Goal: Task Accomplishment & Management: Use online tool/utility

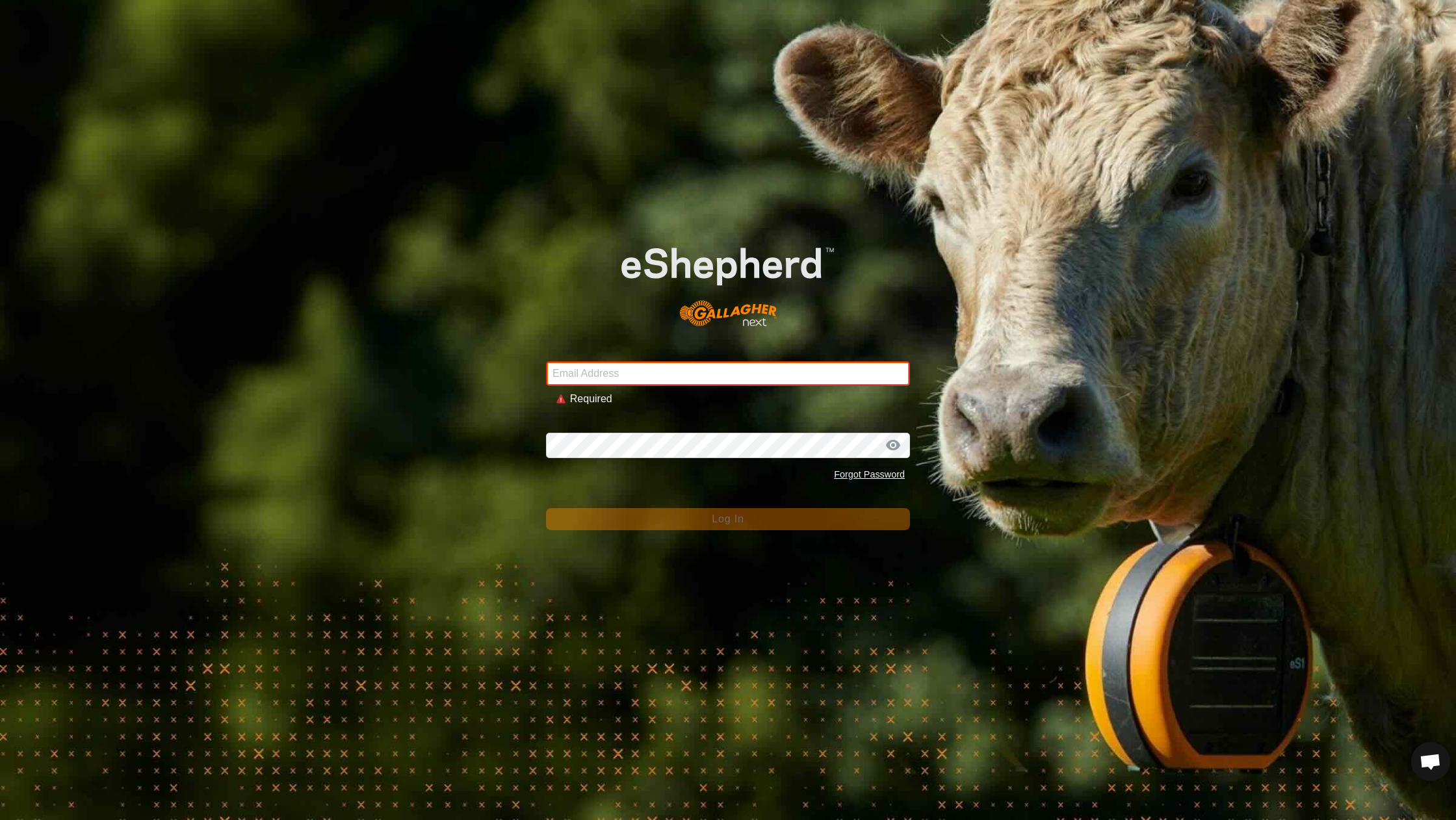
type input "[EMAIL_ADDRESS][DOMAIN_NAME]"
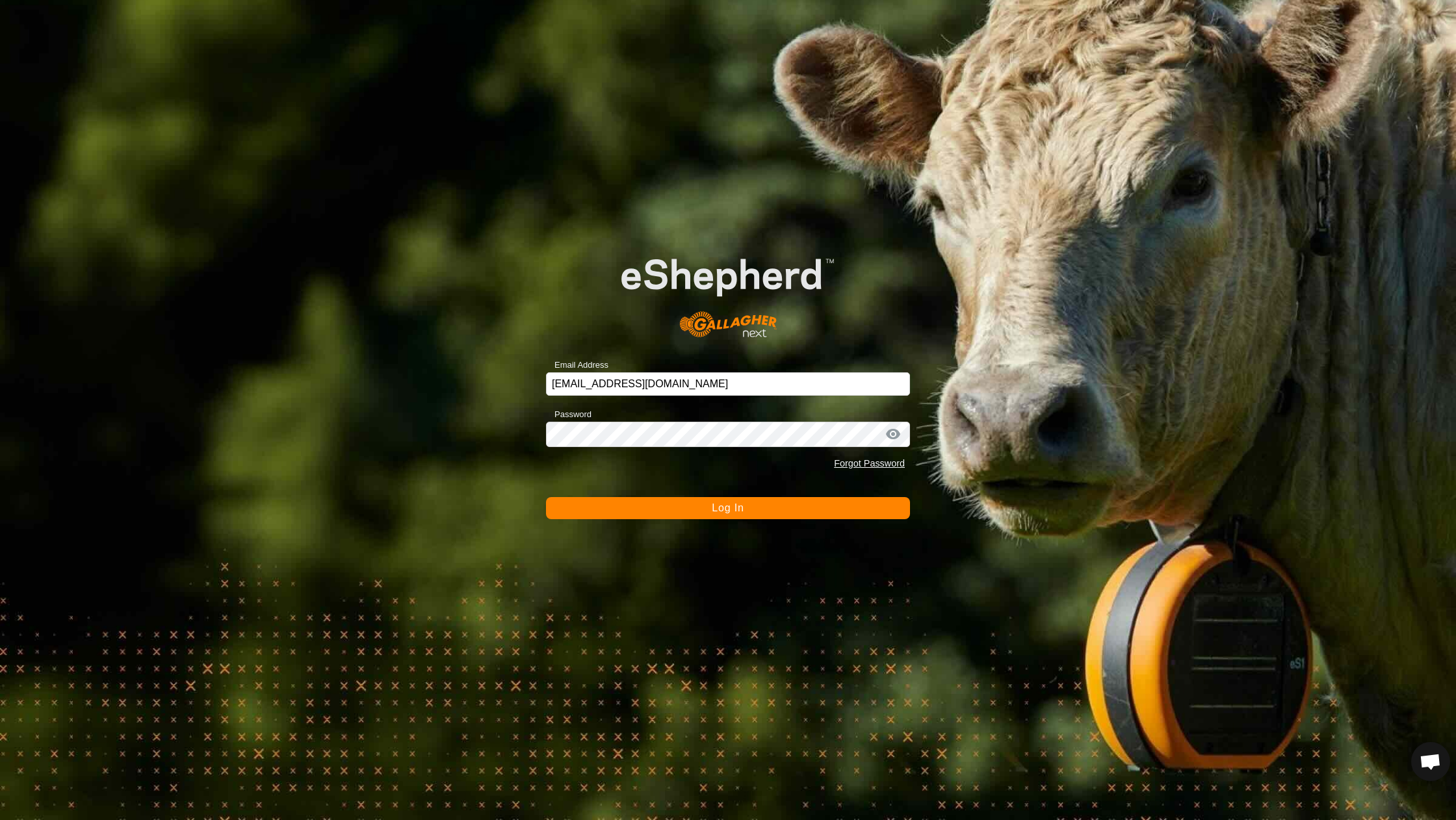
click at [743, 504] on span "Log In" at bounding box center [727, 508] width 32 height 11
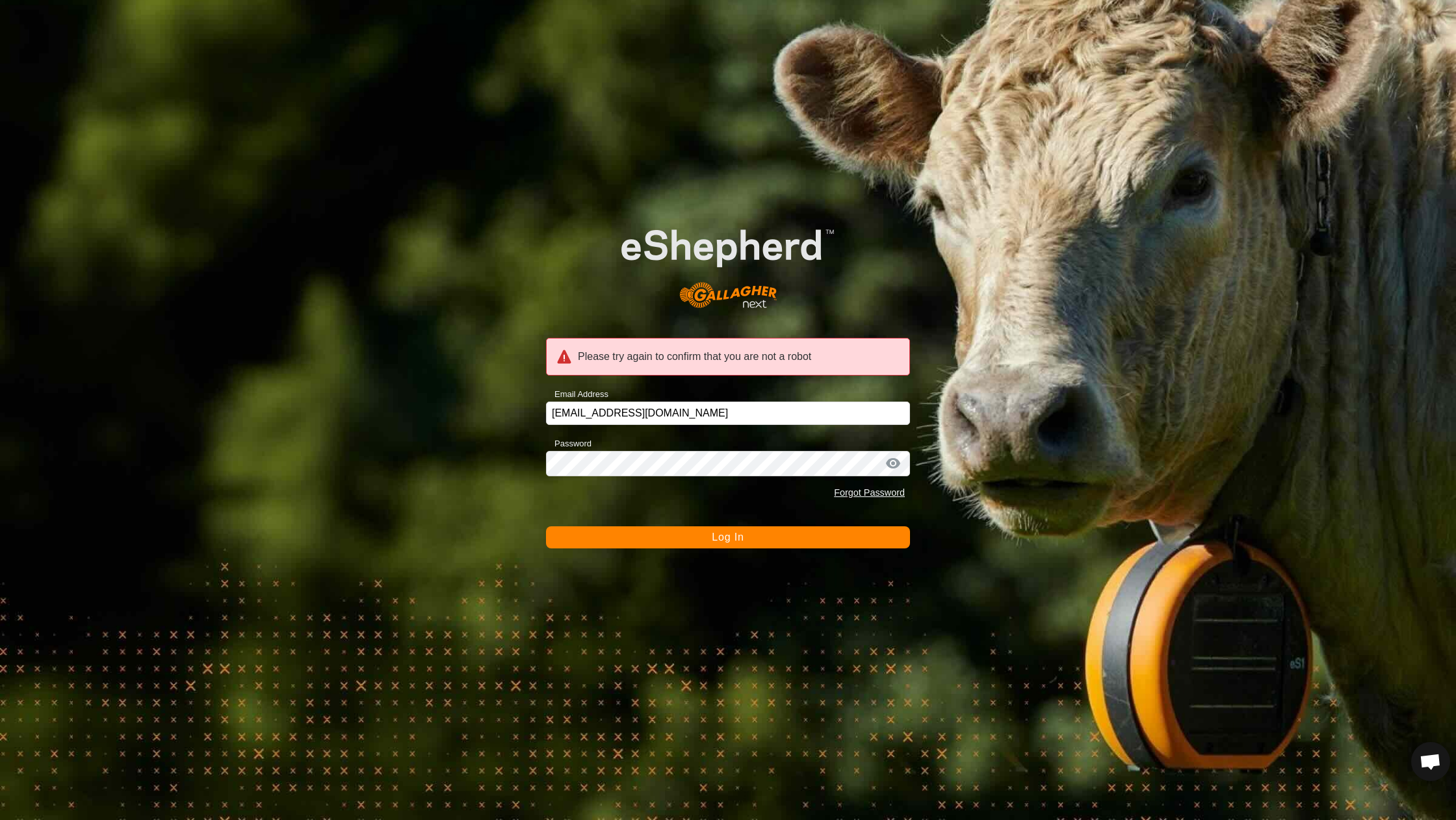
click at [729, 547] on button "Log In" at bounding box center [728, 537] width 364 height 22
click at [687, 544] on button "Log In" at bounding box center [728, 537] width 364 height 22
click at [696, 539] on button "Log In" at bounding box center [728, 537] width 364 height 22
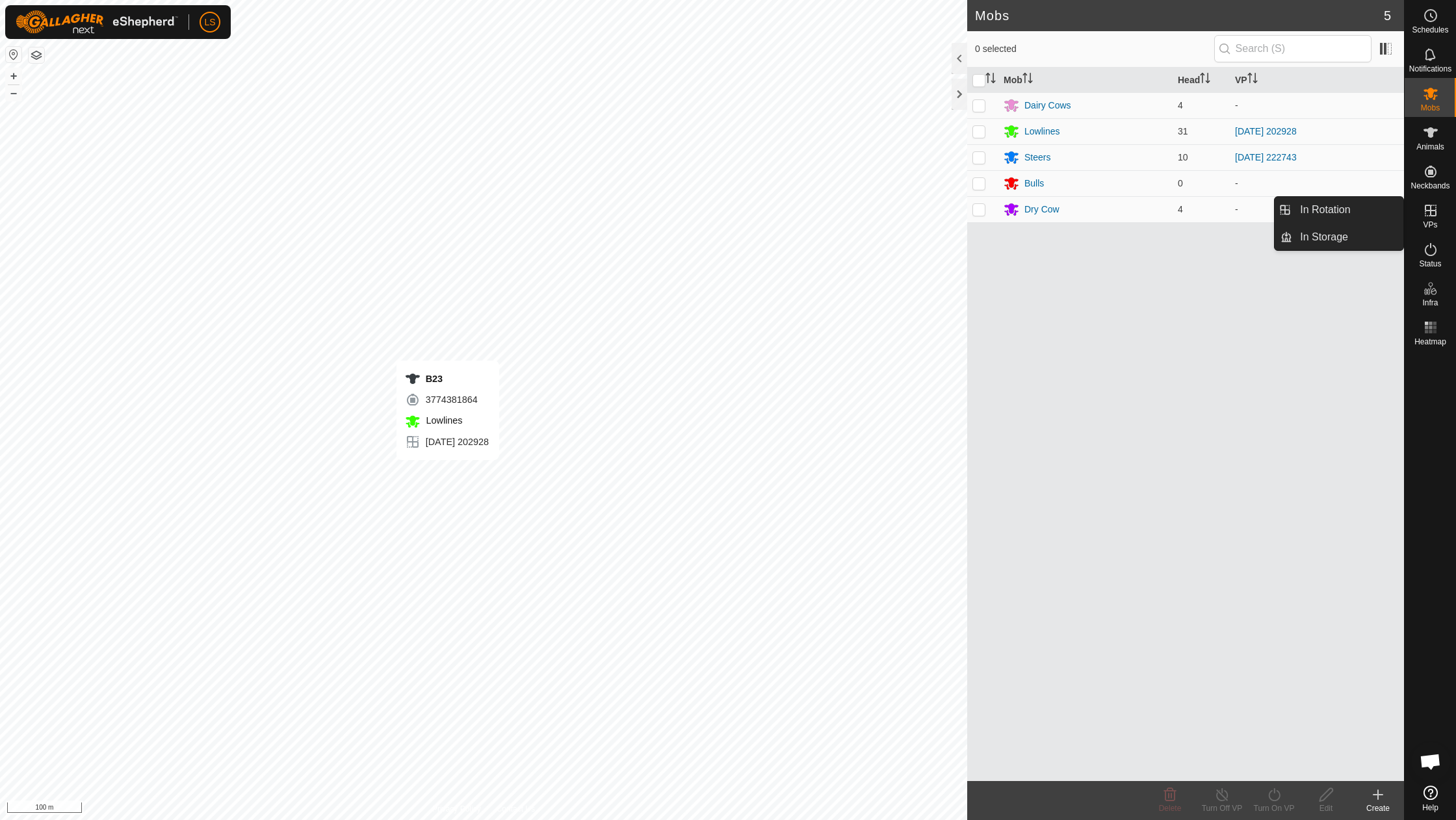
click at [1433, 209] on icon at bounding box center [1430, 210] width 15 height 15
click at [1350, 213] on link "In Rotation" at bounding box center [1349, 210] width 112 height 26
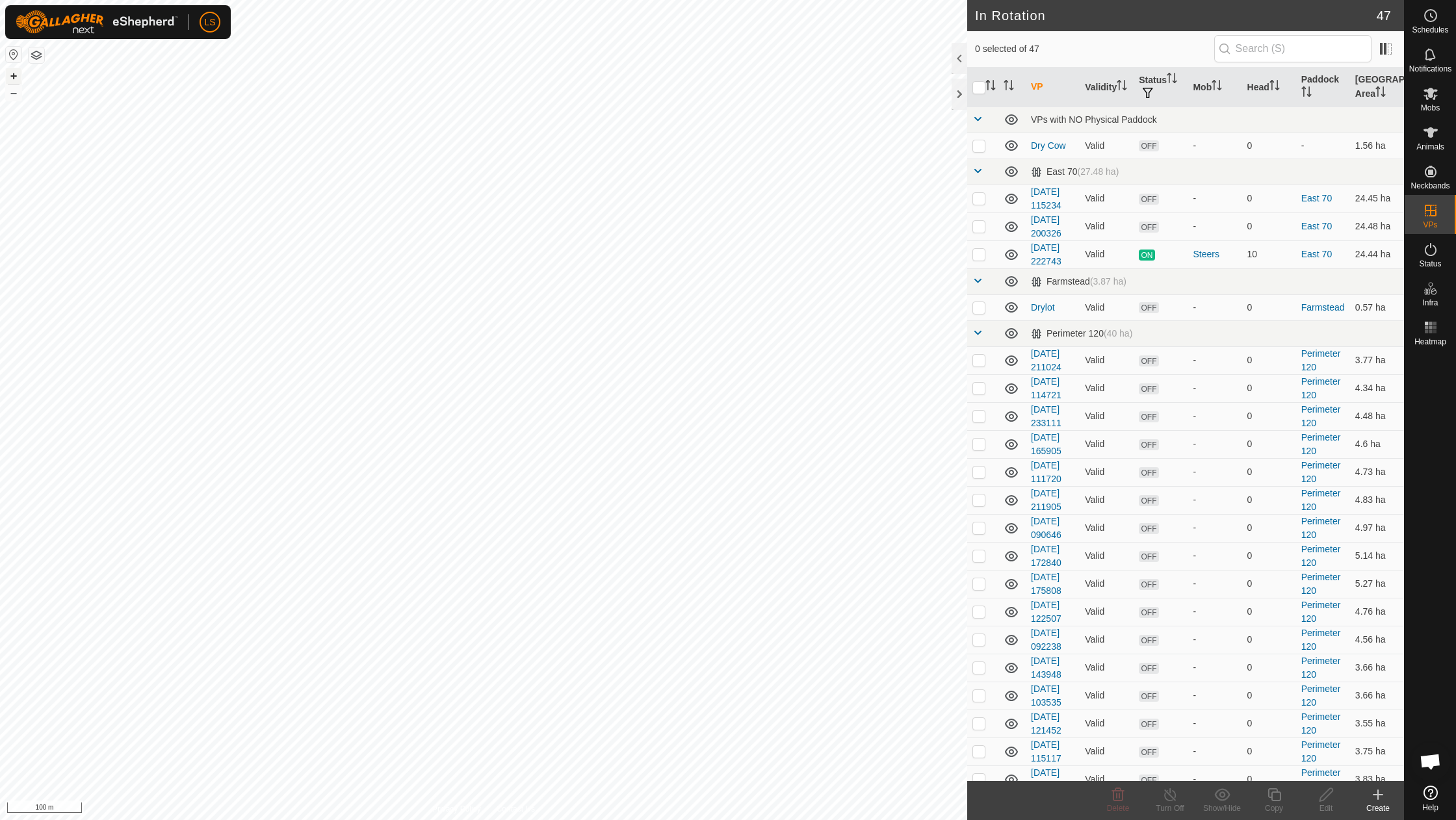
click at [11, 74] on button "+" at bounding box center [13, 75] width 15 height 15
click at [1377, 801] on icon at bounding box center [1378, 794] width 15 height 15
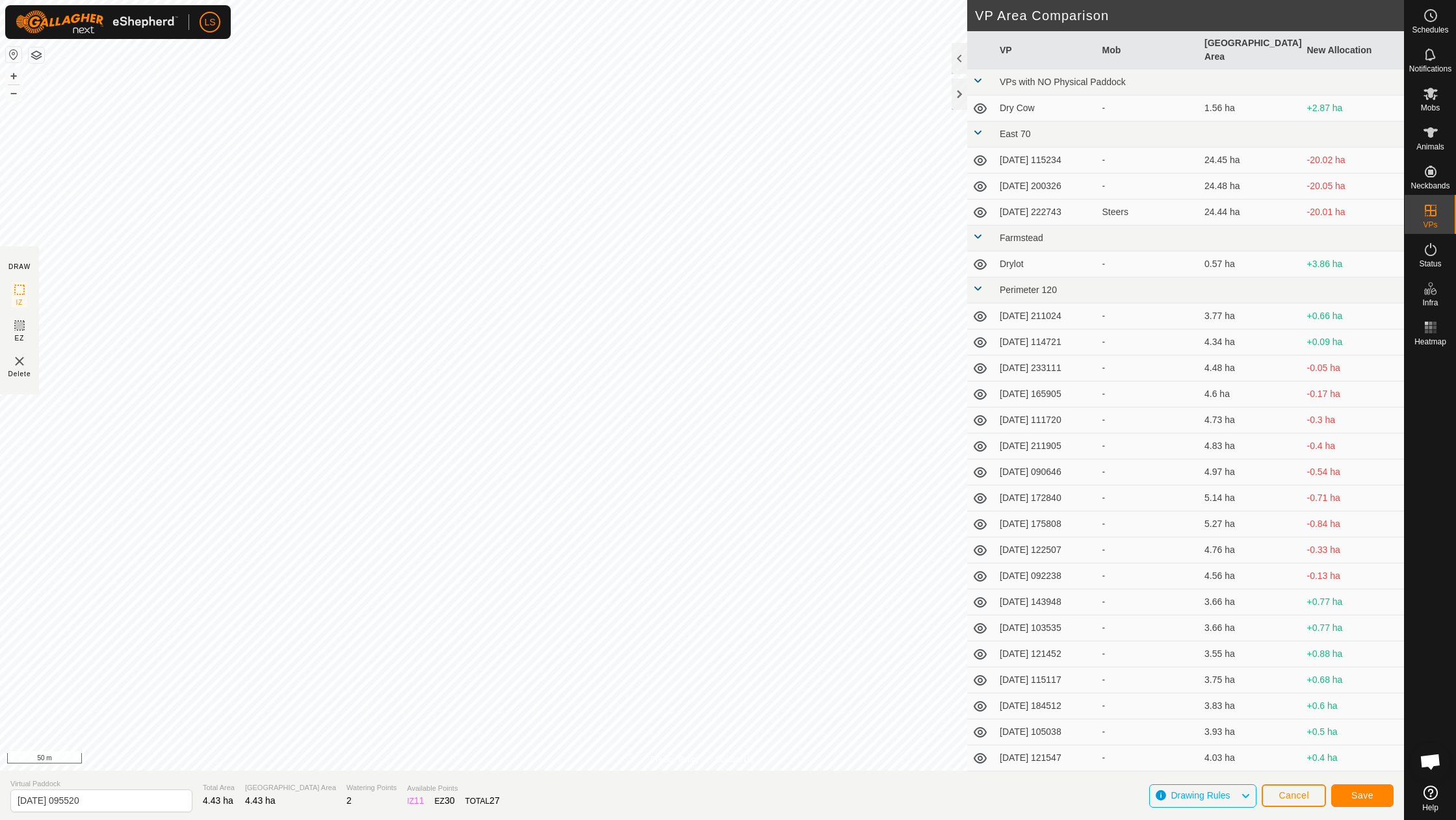
click at [1350, 796] on button "Save" at bounding box center [1362, 796] width 62 height 23
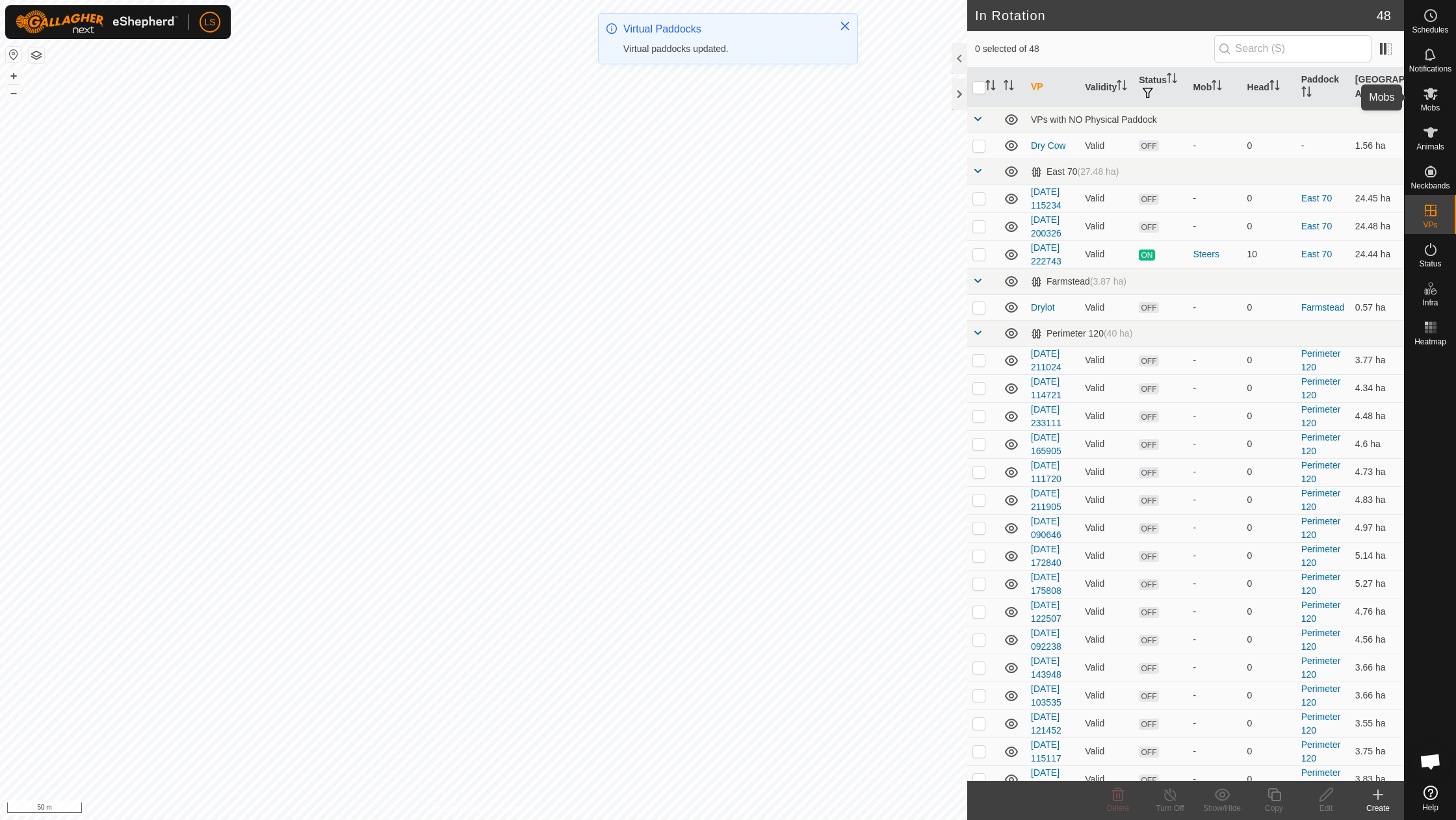
click at [1425, 99] on icon at bounding box center [1430, 93] width 15 height 15
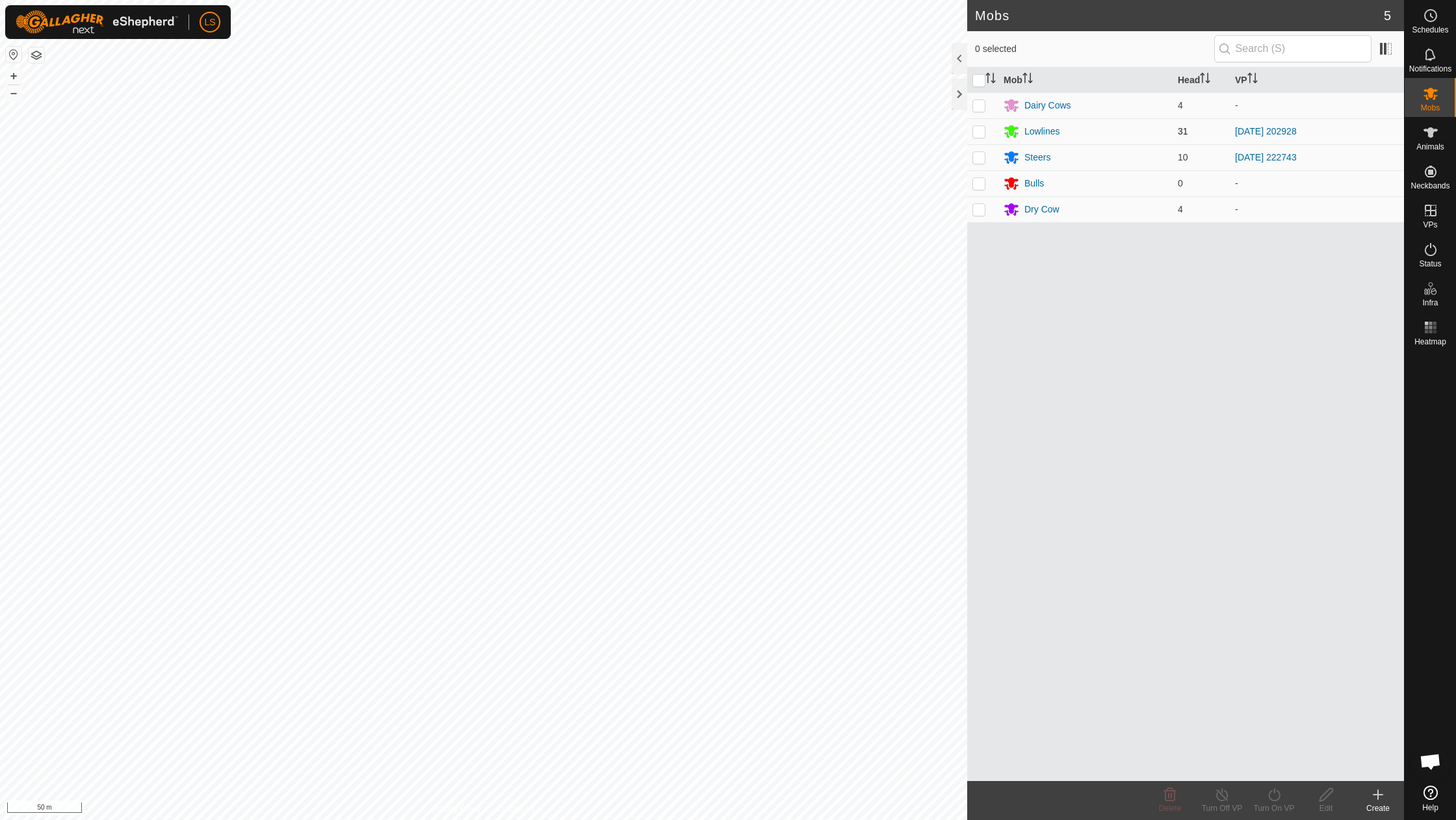
click at [983, 131] on p-checkbox at bounding box center [979, 131] width 13 height 11
checkbox input "true"
click at [1268, 794] on icon at bounding box center [1274, 794] width 16 height 15
click at [1278, 767] on link "Now" at bounding box center [1313, 767] width 128 height 26
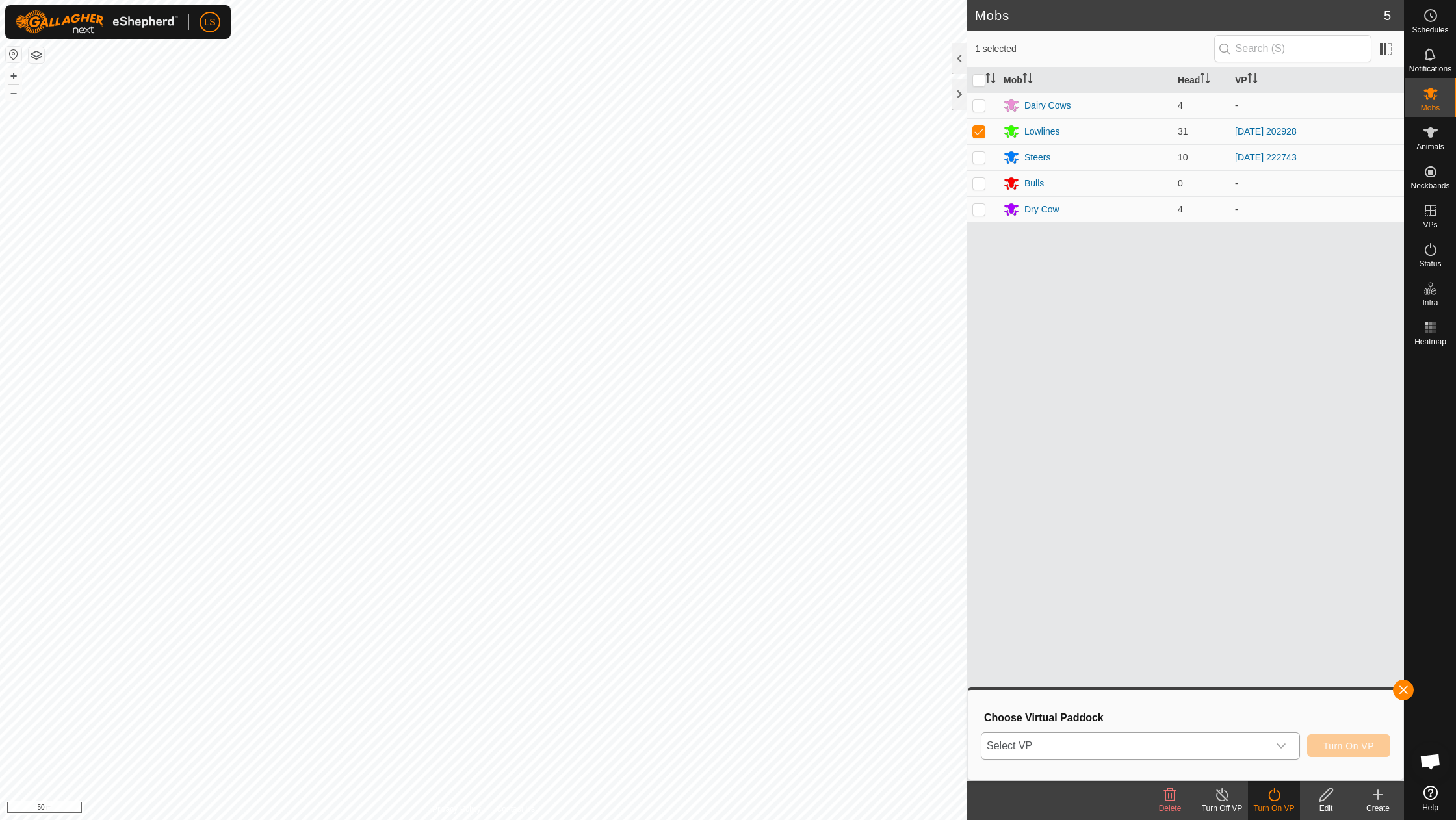
click at [1282, 747] on icon "dropdown trigger" at bounding box center [1281, 746] width 11 height 11
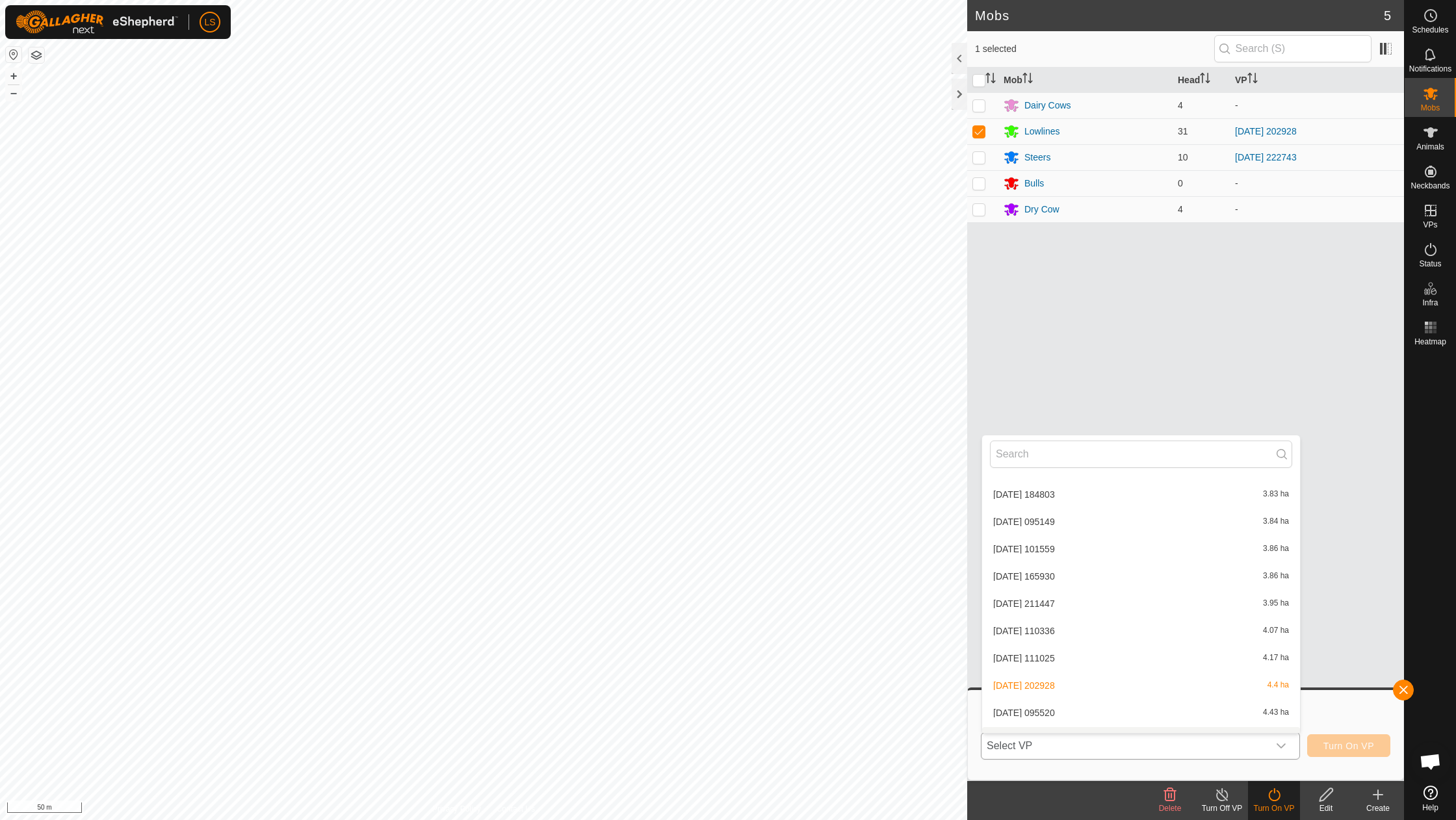
scroll to position [853, 0]
click at [1049, 696] on li "2025-10-03 095520 4.43 ha" at bounding box center [1141, 709] width 318 height 26
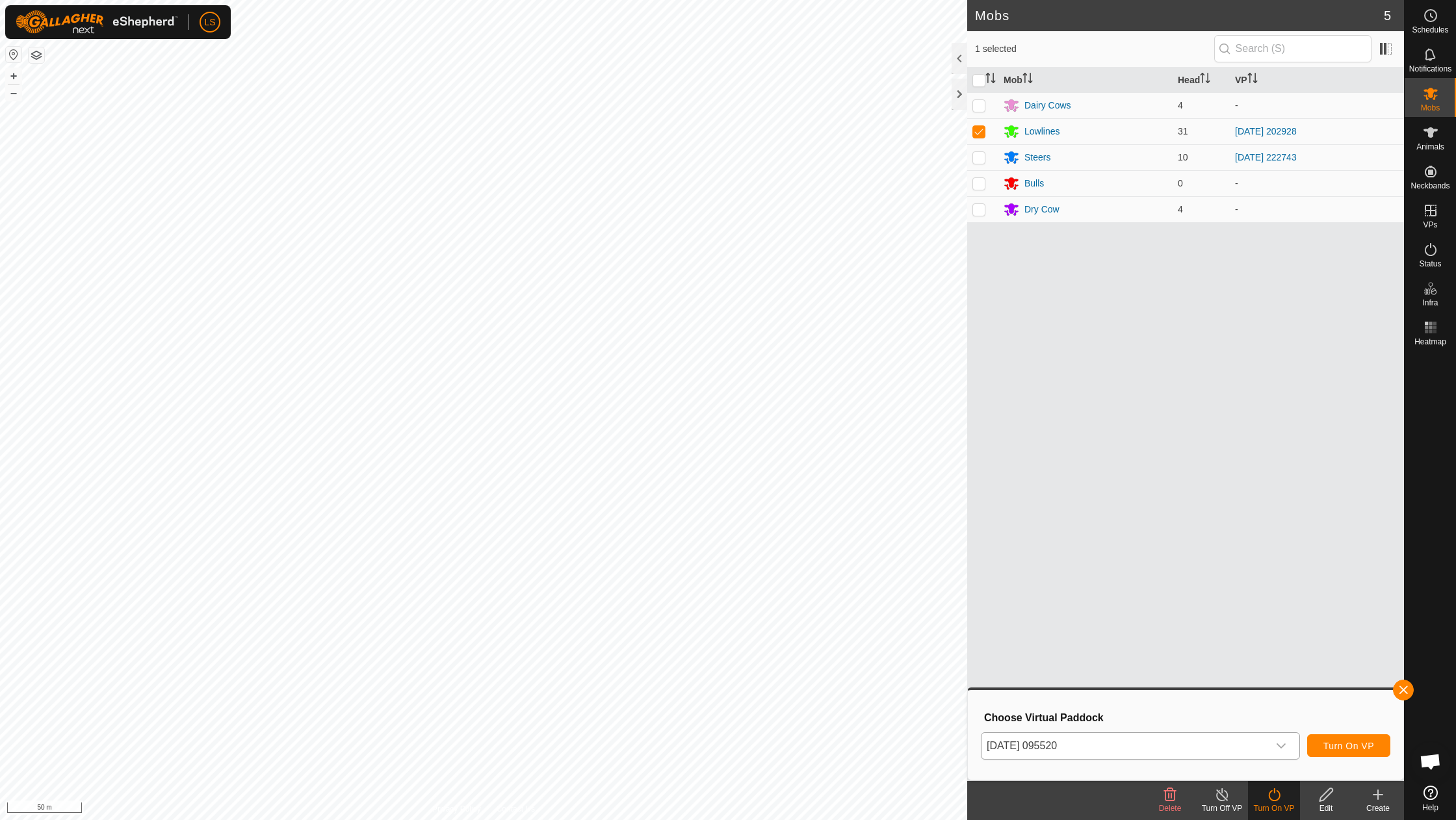
click at [1324, 739] on button "Turn On VP" at bounding box center [1349, 746] width 83 height 23
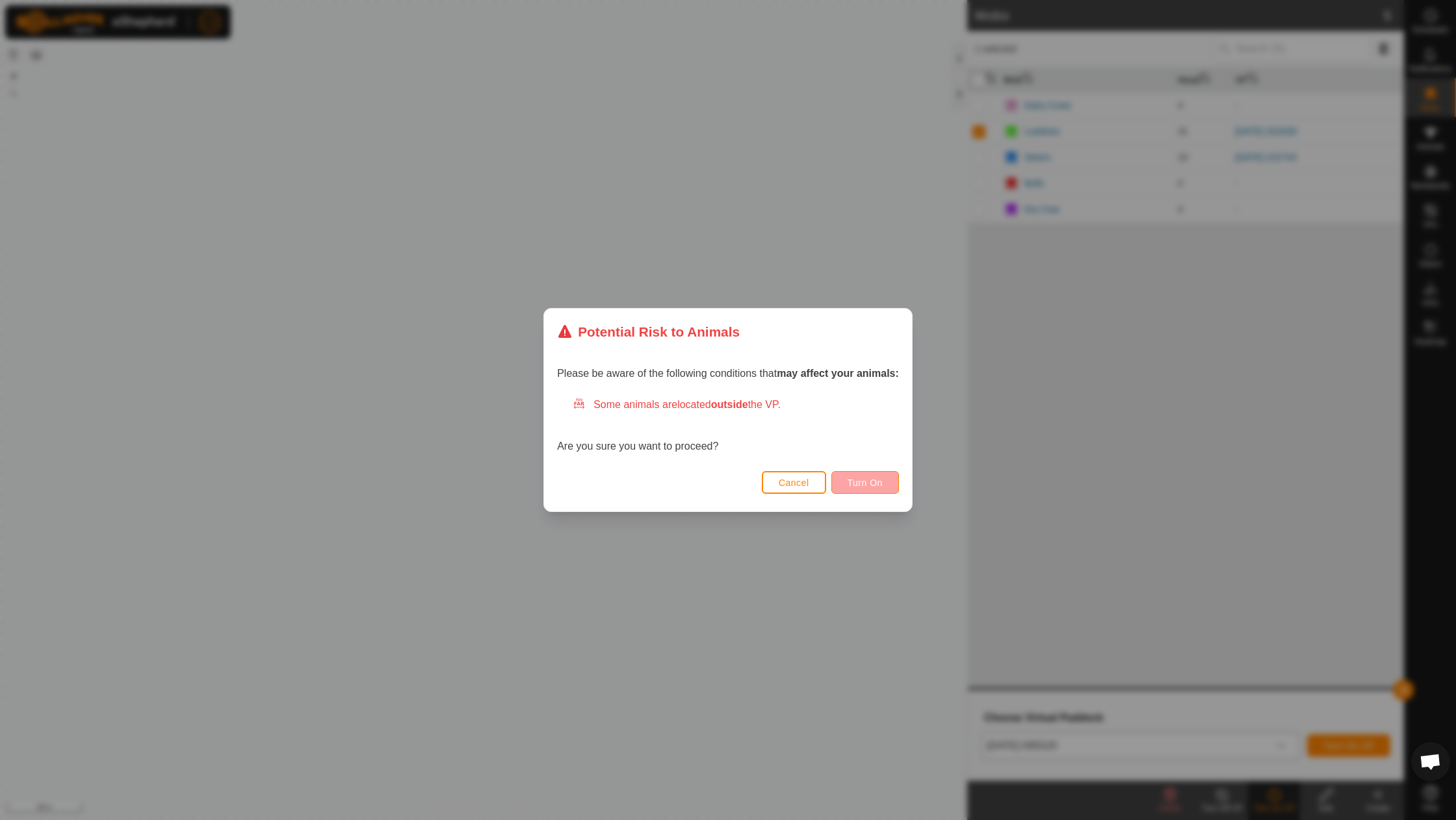
click at [874, 485] on span "Turn On" at bounding box center [865, 482] width 35 height 11
